Goal: Information Seeking & Learning: Learn about a topic

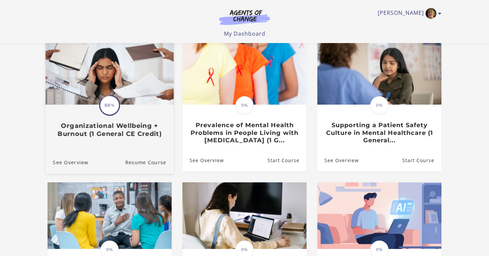
scroll to position [64, 0]
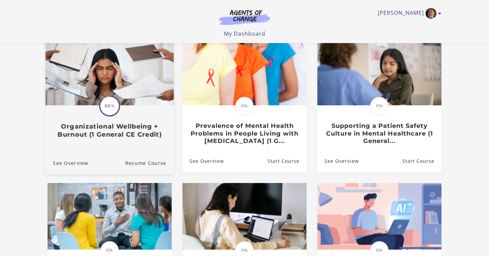
click at [124, 95] on img at bounding box center [109, 71] width 128 height 69
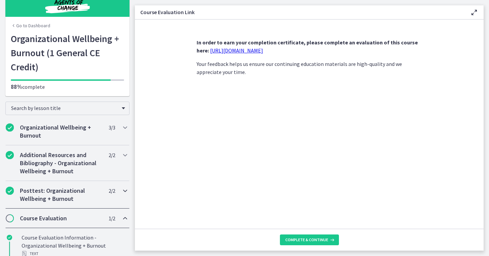
scroll to position [17, 0]
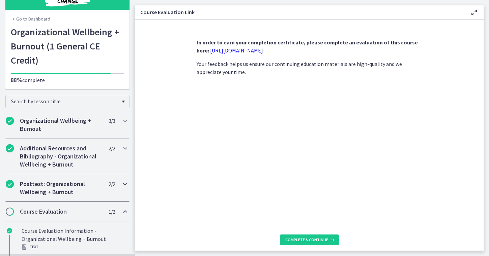
click at [80, 186] on h2 "Posttest: Organizational Wellbeing + Burnout" at bounding box center [61, 188] width 82 height 16
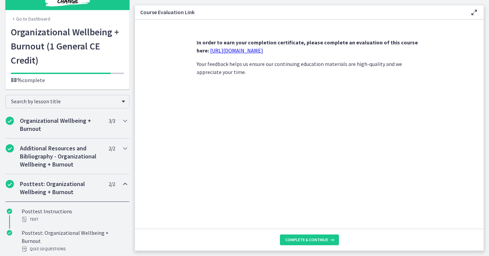
scroll to position [31, 0]
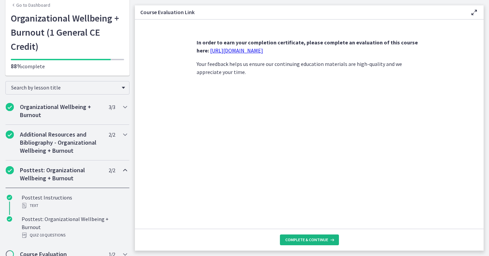
click at [297, 239] on span "Complete & continue" at bounding box center [306, 240] width 43 height 5
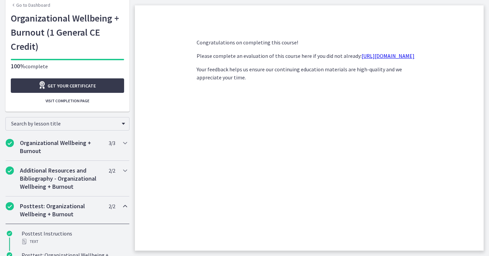
click at [361, 59] on link "[URL][DOMAIN_NAME]" at bounding box center [387, 56] width 53 height 7
click at [82, 178] on h2 "Additional Resources and Bibliography - Organizational Wellbeing + Burnout" at bounding box center [61, 179] width 82 height 24
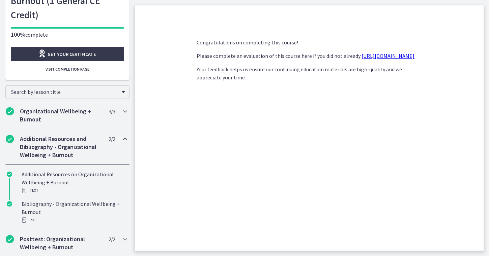
scroll to position [65, 0]
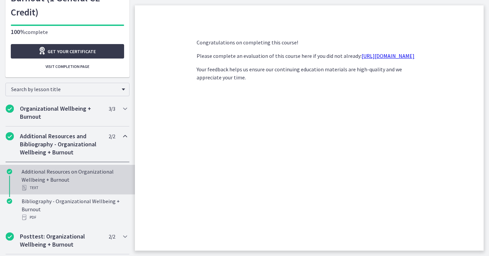
click at [65, 183] on div "Additional Resources on Organizational Wellbeing + Burnout Text" at bounding box center [74, 180] width 105 height 24
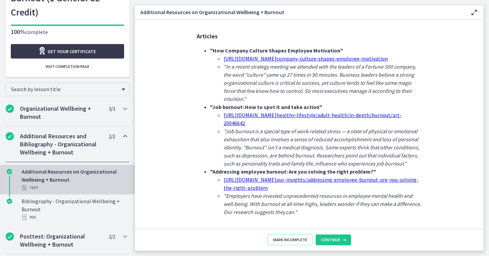
scroll to position [6, 0]
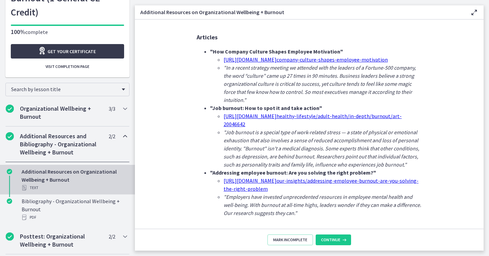
click at [265, 116] on link "[URL][DOMAIN_NAME] healthy-lifestyle/adult- health/in-depth/burnout/art- 200466…" at bounding box center [312, 120] width 178 height 15
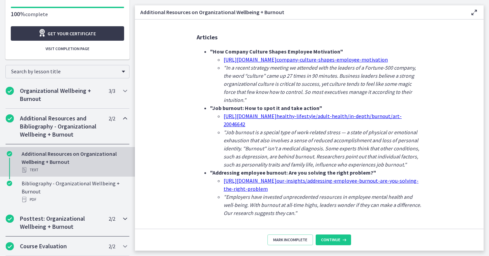
click at [70, 218] on h2 "Posttest: Organizational Wellbeing + Burnout" at bounding box center [61, 223] width 82 height 16
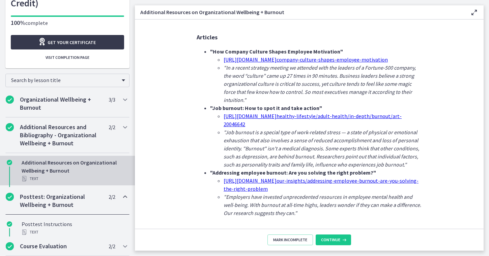
scroll to position [67, 0]
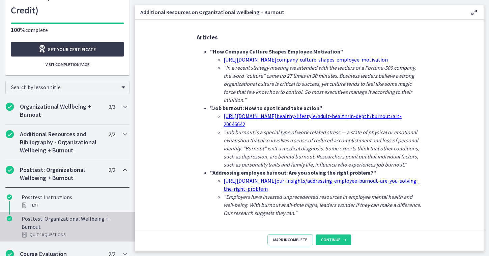
click at [69, 221] on div "Posttest: Organizational Wellbeing + Burnout Quiz · 10 Questions" at bounding box center [74, 227] width 105 height 24
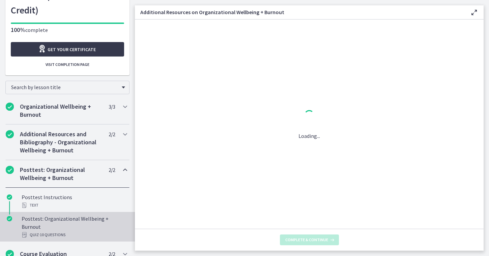
scroll to position [0, 0]
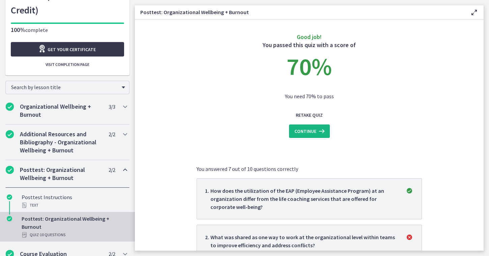
click at [316, 127] on button "Continue" at bounding box center [309, 131] width 41 height 13
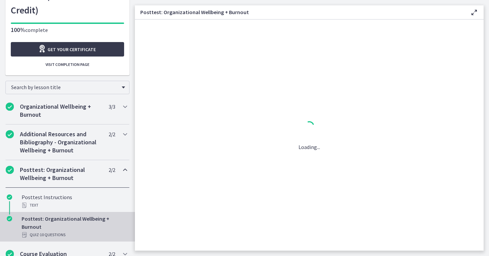
scroll to position [67, 0]
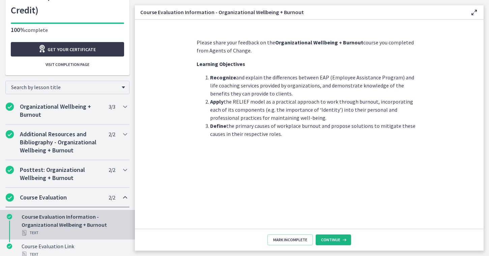
click at [333, 236] on button "Continue" at bounding box center [332, 240] width 35 height 11
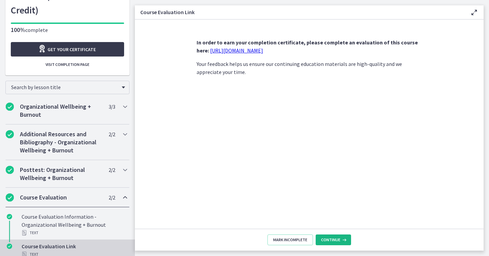
click at [333, 236] on button "Continue" at bounding box center [332, 240] width 35 height 11
